Goal: Information Seeking & Learning: Find specific page/section

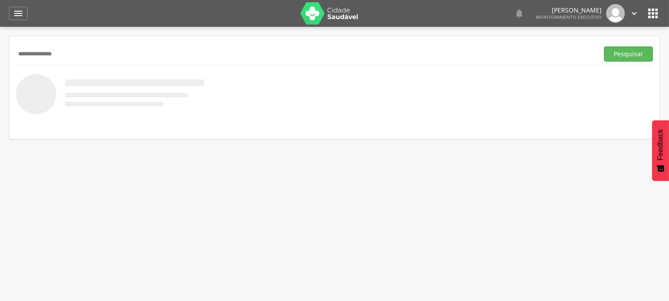
type input "**********"
click at [604, 46] on button "Pesquisar" at bounding box center [628, 53] width 49 height 15
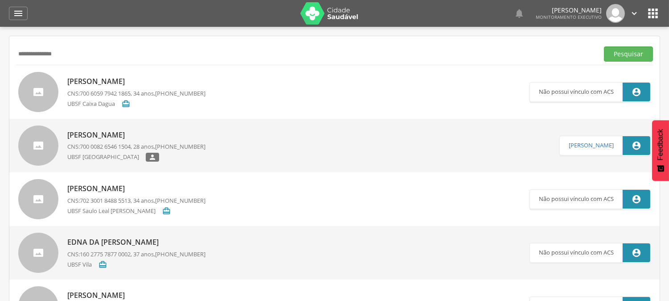
drag, startPoint x: 67, startPoint y: 61, endPoint x: 0, endPoint y: 61, distance: 66.9
click at [0, 61] on div " Supervisão  Distritos  Ubs Coordenador: - Queimadas / PB Intervalo de Tempo…" at bounding box center [334, 177] width 669 height 301
drag, startPoint x: 112, startPoint y: 41, endPoint x: 54, endPoint y: 48, distance: 57.9
paste input "**********"
type input "**********"
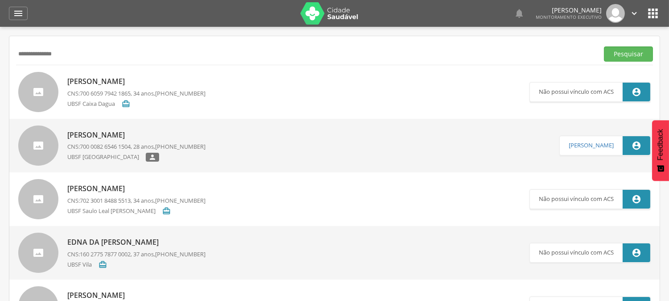
click at [604, 46] on button "Pesquisar" at bounding box center [628, 53] width 49 height 15
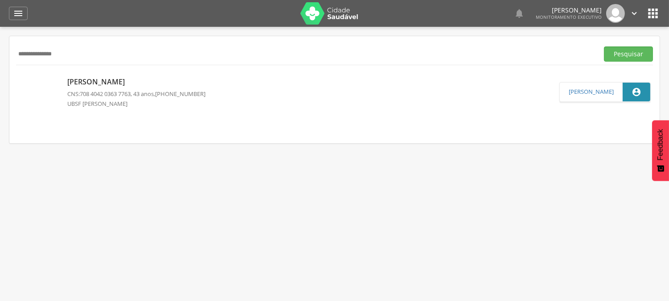
click at [88, 81] on p "[PERSON_NAME]" at bounding box center [136, 82] width 138 height 10
type input "**********"
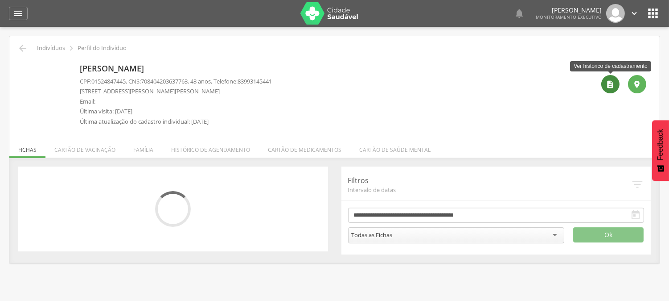
click at [611, 82] on icon "" at bounding box center [610, 84] width 9 height 9
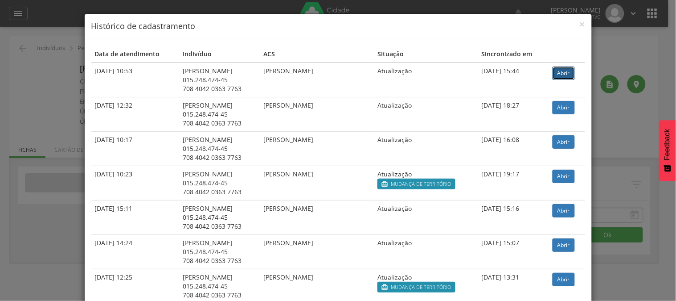
click at [556, 73] on link "Abrir" at bounding box center [564, 72] width 22 height 13
click at [581, 21] on span "×" at bounding box center [582, 24] width 5 height 12
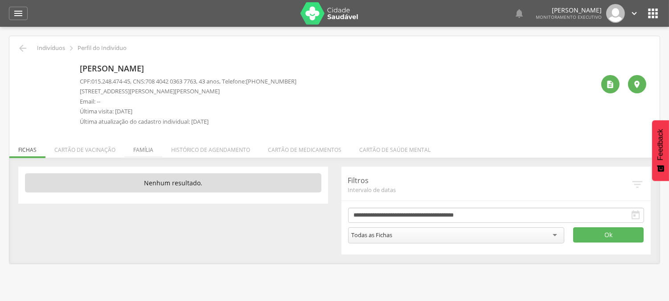
click at [143, 144] on li "Família" at bounding box center [143, 147] width 38 height 21
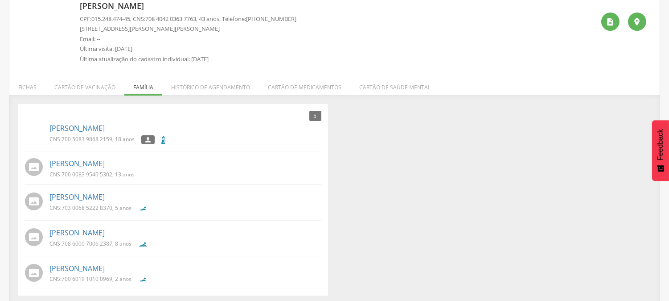
scroll to position [67, 0]
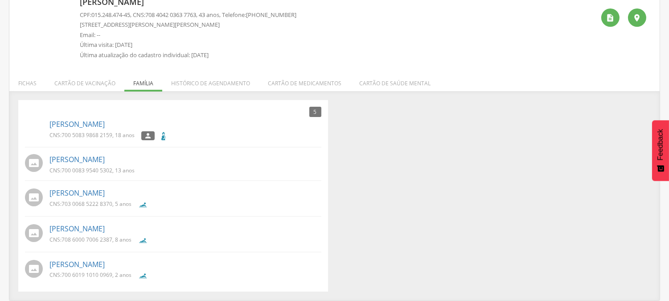
click at [25, 124] on img at bounding box center [25, 124] width 0 height 0
click at [99, 123] on link "[PERSON_NAME]" at bounding box center [76, 124] width 55 height 10
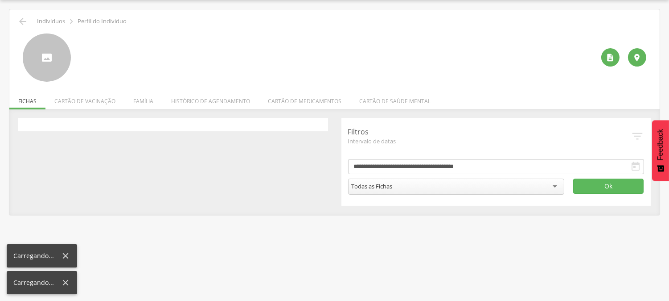
scroll to position [27, 0]
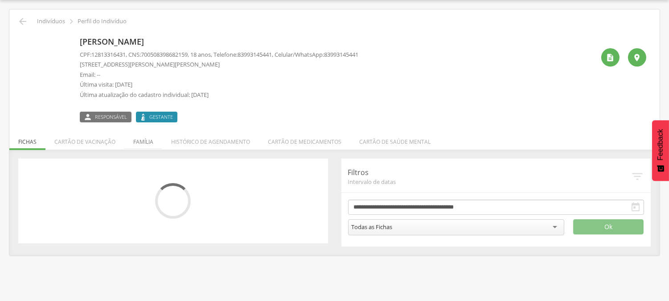
click at [139, 141] on li "Família" at bounding box center [143, 139] width 38 height 21
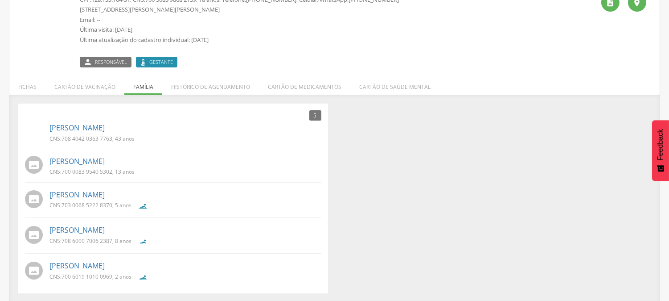
scroll to position [83, 0]
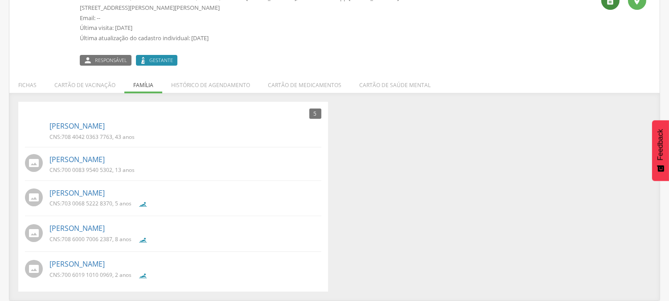
click at [612, 5] on div "" at bounding box center [611, 1] width 18 height 18
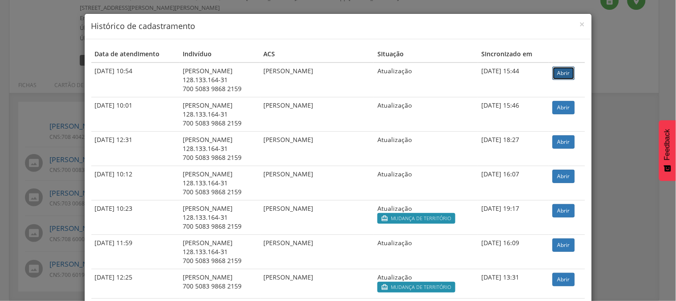
click at [560, 68] on link "Abrir" at bounding box center [564, 72] width 22 height 13
click at [580, 24] on span "×" at bounding box center [582, 24] width 5 height 12
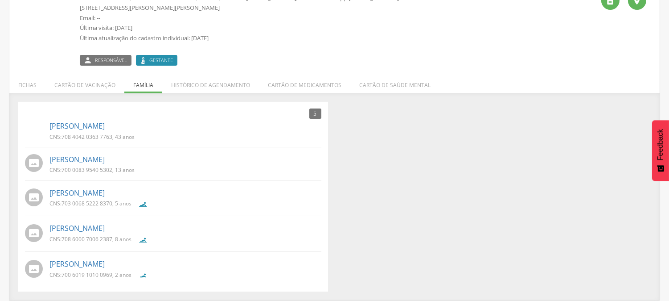
click at [114, 271] on p "CNS: 700 6019 1010 0969 , 2 anos" at bounding box center [90, 275] width 82 height 8
click at [80, 262] on link "[PERSON_NAME]" at bounding box center [76, 264] width 55 height 10
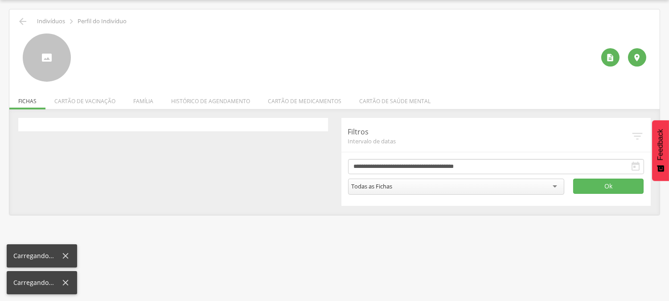
scroll to position [27, 0]
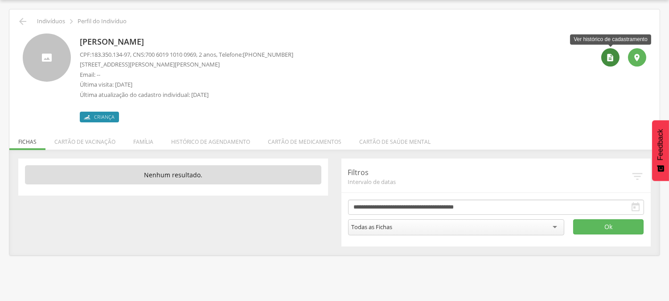
click at [607, 59] on icon "" at bounding box center [610, 57] width 9 height 9
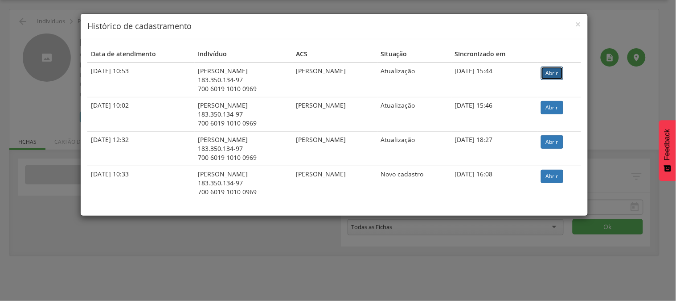
click at [559, 70] on link "Abrir" at bounding box center [552, 72] width 22 height 13
click at [576, 24] on h4 "Histórico de cadastramento" at bounding box center [334, 27] width 494 height 12
click at [578, 22] on span "×" at bounding box center [578, 24] width 5 height 12
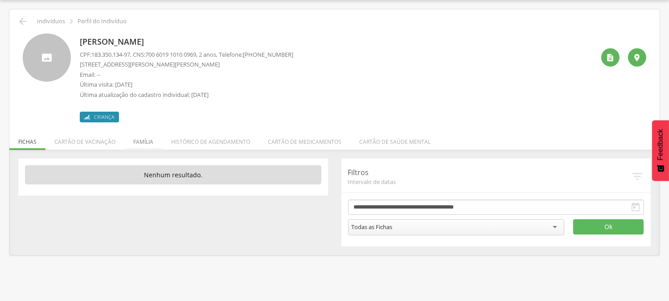
click at [140, 139] on li "Família" at bounding box center [143, 139] width 38 height 21
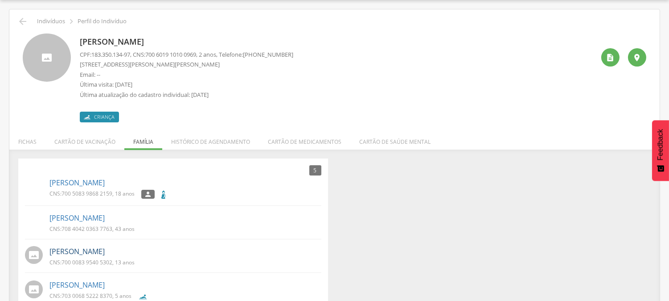
click at [105, 251] on link "[PERSON_NAME]" at bounding box center [76, 251] width 55 height 10
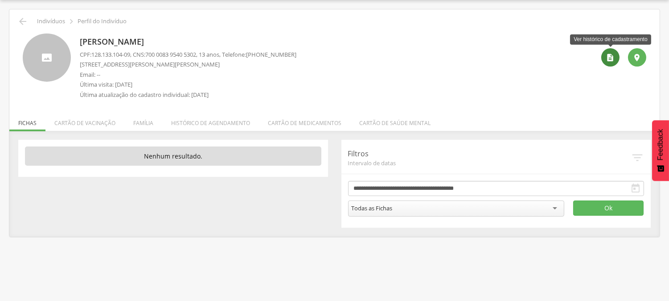
click at [612, 57] on icon "" at bounding box center [610, 57] width 9 height 9
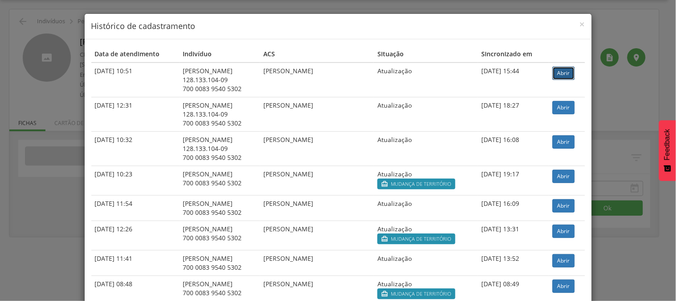
click at [560, 68] on link "Abrir" at bounding box center [564, 72] width 22 height 13
click at [581, 25] on span "×" at bounding box center [582, 24] width 5 height 12
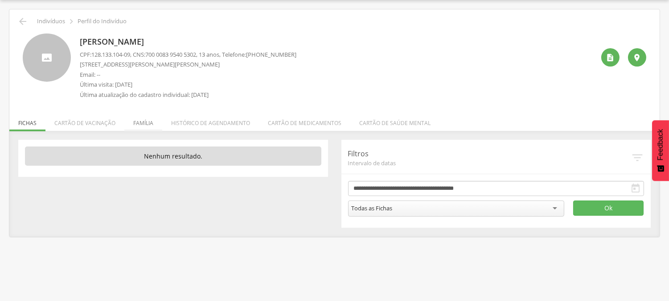
click at [140, 124] on li "Família" at bounding box center [143, 120] width 38 height 21
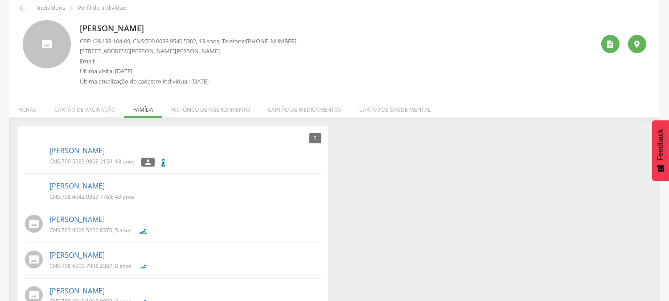
scroll to position [67, 0]
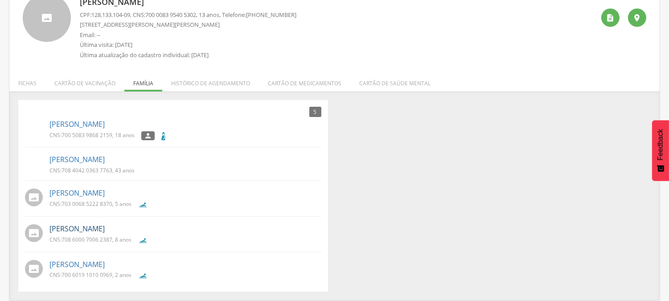
click at [105, 228] on link "[PERSON_NAME]" at bounding box center [76, 228] width 55 height 10
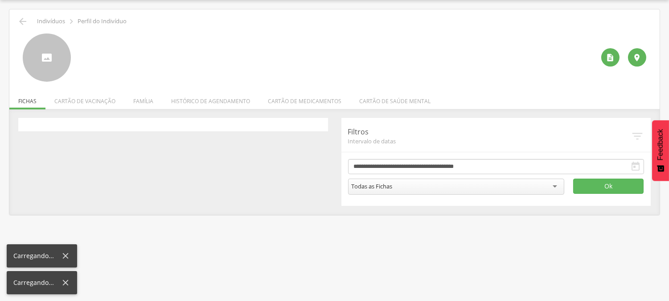
scroll to position [27, 0]
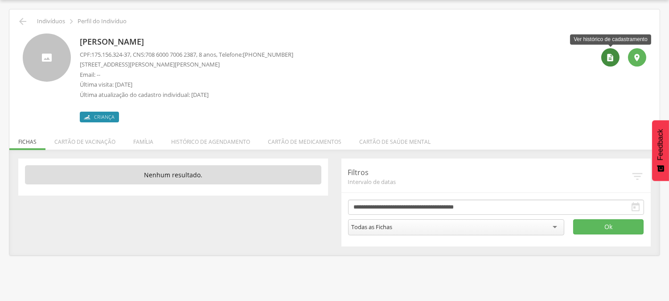
click at [610, 59] on icon "" at bounding box center [610, 57] width 9 height 9
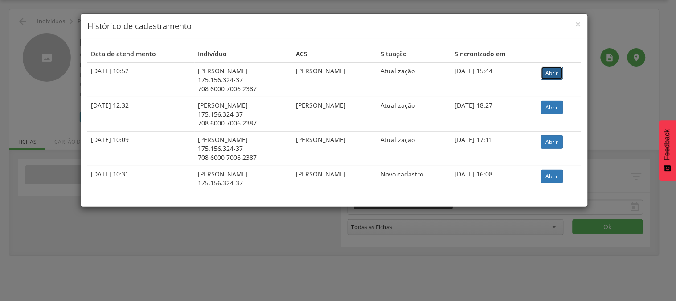
click at [556, 70] on link "Abrir" at bounding box center [552, 72] width 22 height 13
click at [578, 23] on span "×" at bounding box center [578, 24] width 5 height 12
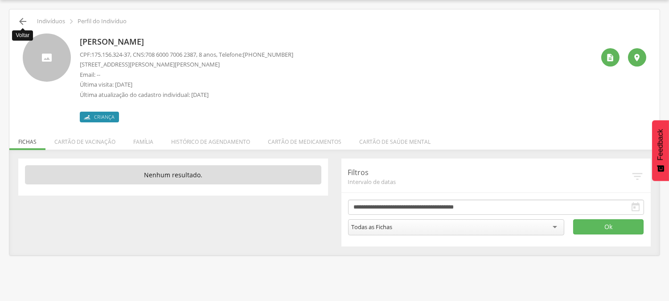
click at [22, 21] on icon "" at bounding box center [22, 21] width 11 height 11
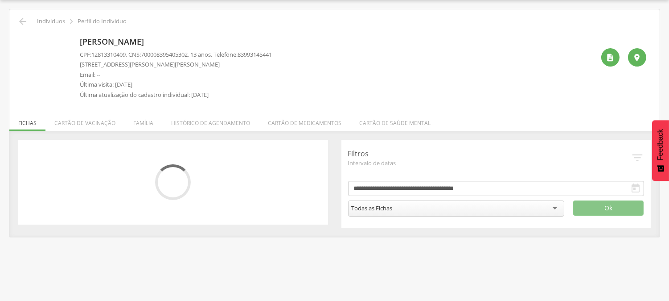
click at [140, 99] on div "CPF: 12813310409 , CNS: 700008395405302 , 13 anos, Telefone: 83993145441 Rua Le…" at bounding box center [176, 76] width 192 height 53
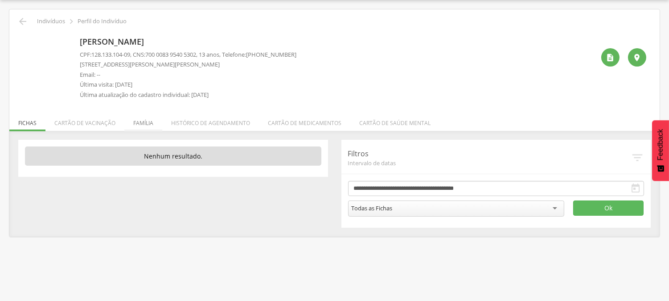
click at [140, 122] on li "Família" at bounding box center [143, 120] width 38 height 21
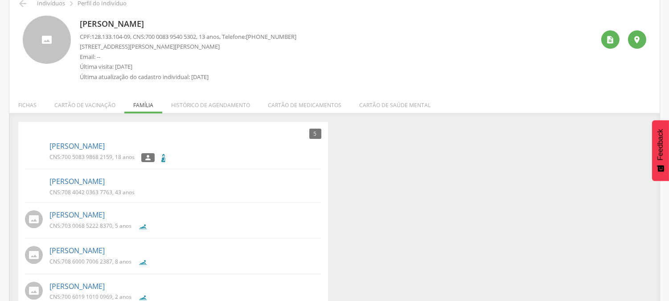
scroll to position [67, 0]
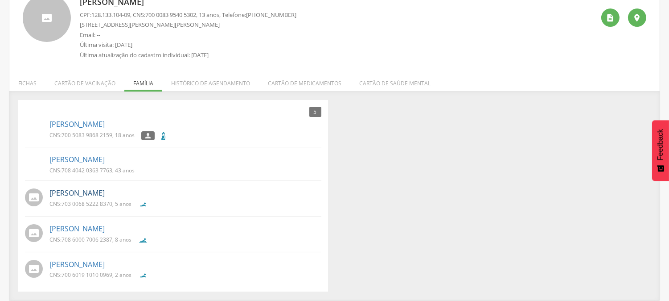
click at [105, 193] on link "[PERSON_NAME]" at bounding box center [76, 193] width 55 height 10
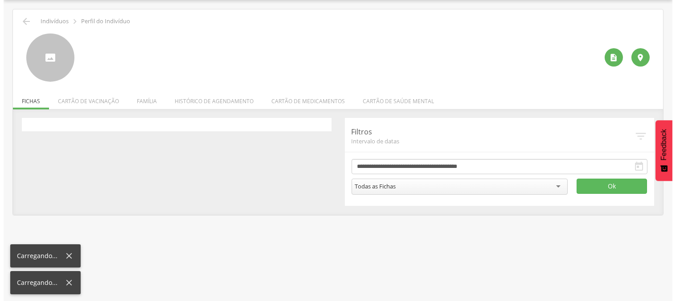
scroll to position [27, 0]
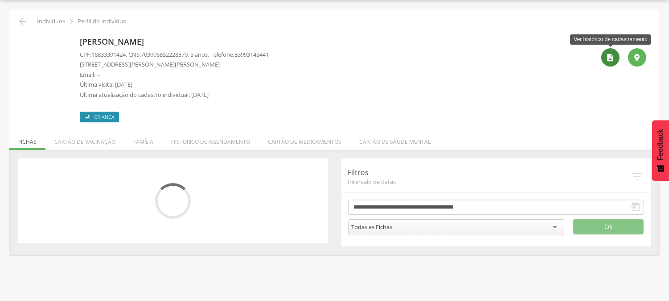
click at [612, 57] on icon "" at bounding box center [610, 57] width 9 height 9
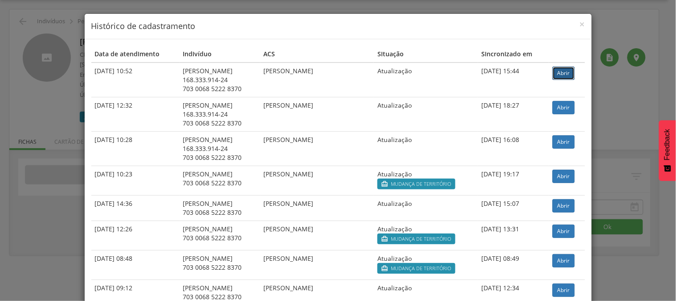
click at [554, 73] on link "Abrir" at bounding box center [564, 72] width 22 height 13
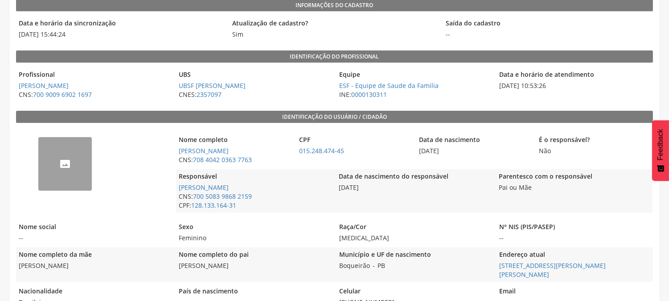
scroll to position [112, 0]
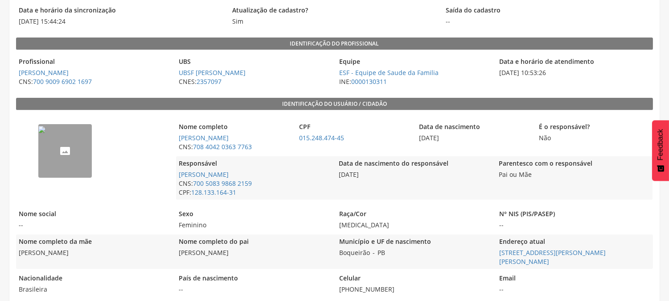
click at [45, 132] on img "--" at bounding box center [41, 129] width 7 height 7
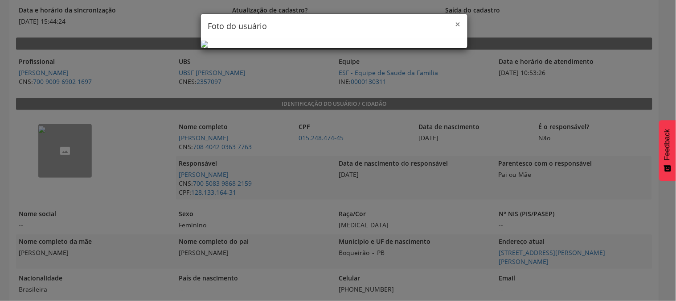
click at [456, 24] on span "×" at bounding box center [458, 24] width 5 height 12
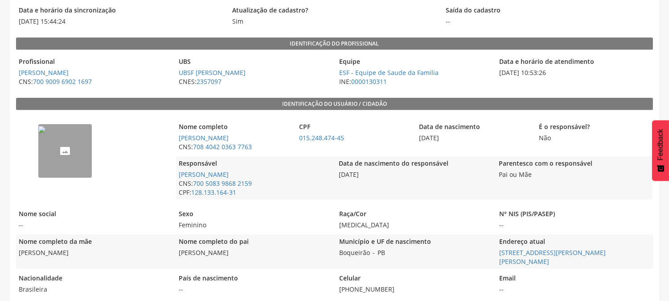
click at [45, 131] on img "--" at bounding box center [41, 129] width 7 height 7
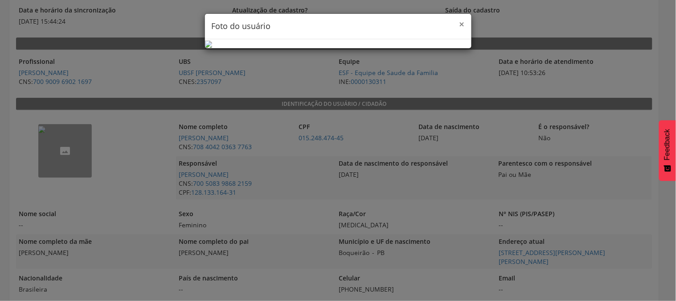
click at [460, 26] on span "×" at bounding box center [462, 24] width 5 height 12
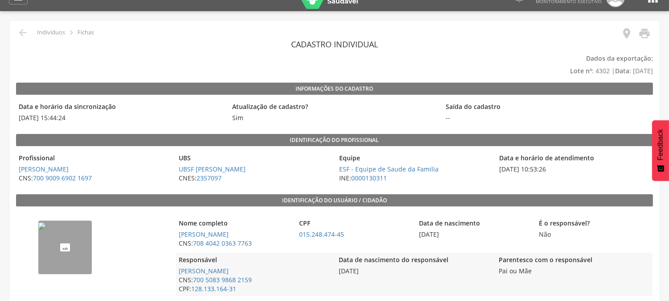
scroll to position [12, 0]
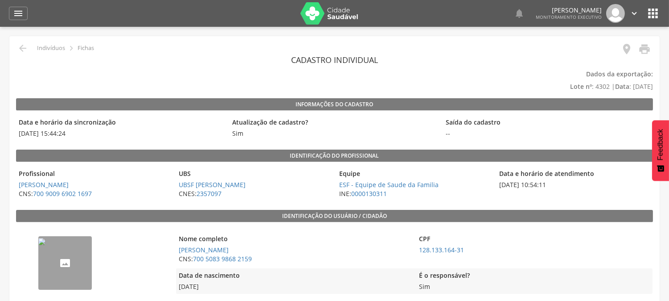
click at [45, 245] on img "--" at bounding box center [41, 241] width 7 height 7
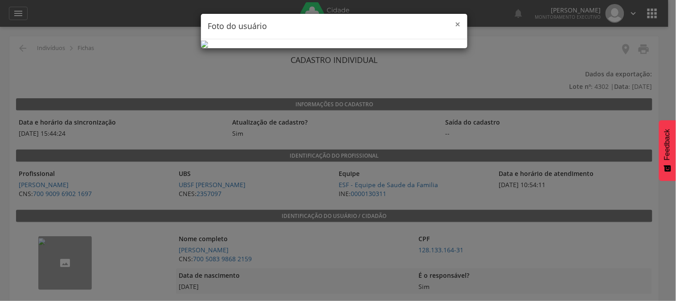
click at [456, 26] on span "×" at bounding box center [458, 24] width 5 height 12
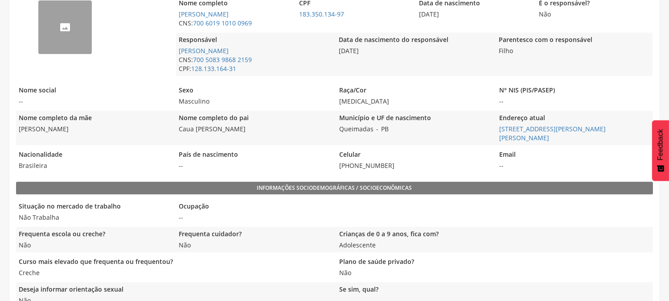
scroll to position [210, 0]
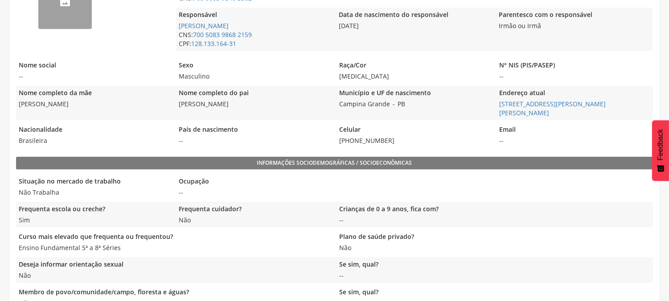
scroll to position [260, 0]
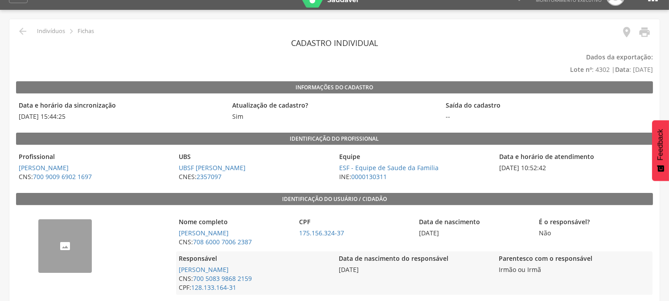
scroll to position [12, 0]
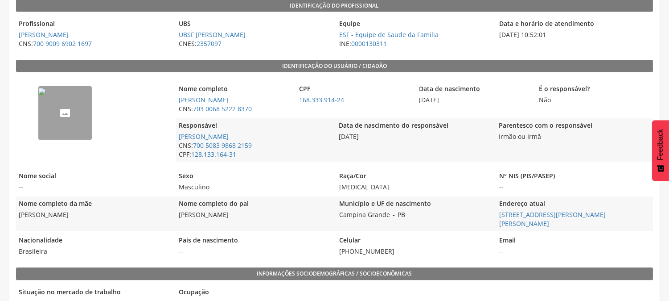
scroll to position [210, 0]
